Goal: Task Accomplishment & Management: Manage account settings

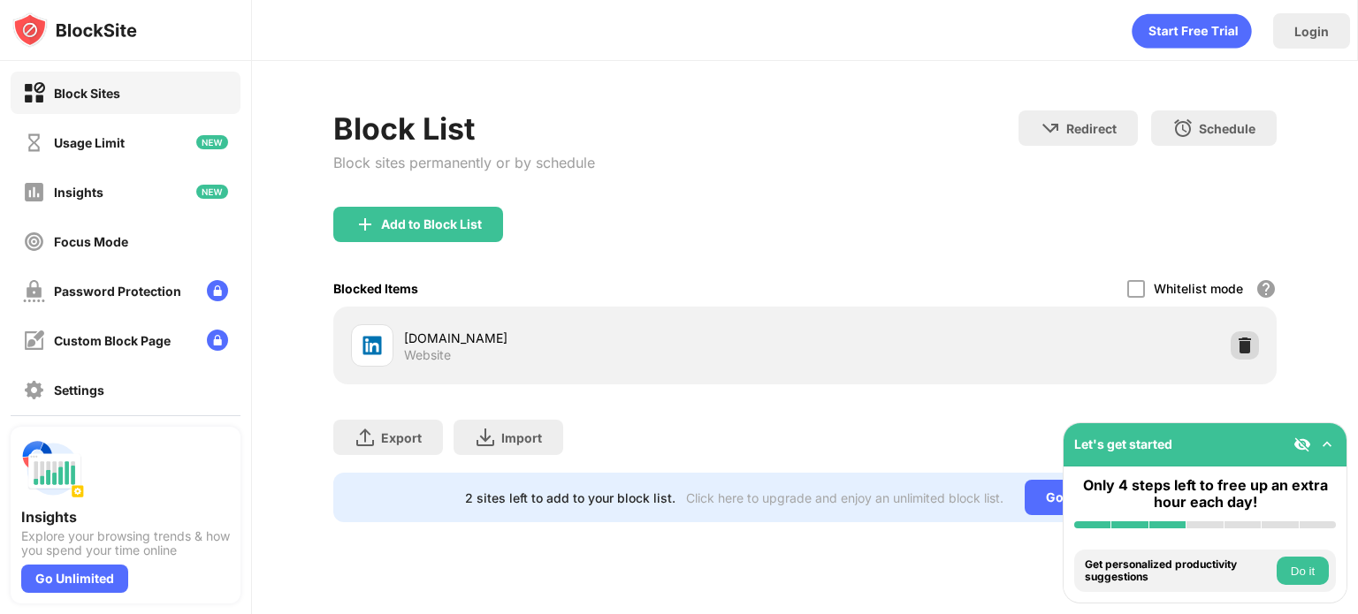
click at [1248, 342] on img at bounding box center [1245, 346] width 18 height 18
click at [1233, 335] on div at bounding box center [1245, 346] width 28 height 28
